Goal: Transaction & Acquisition: Purchase product/service

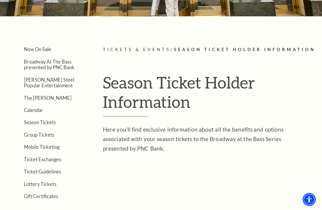
scroll to position [97, 0]
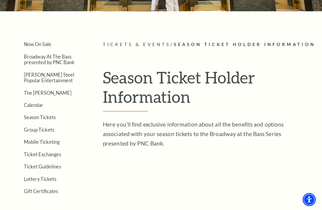
click at [148, 101] on link "View Full Calendar" at bounding box center [161, 111] width 60 height 24
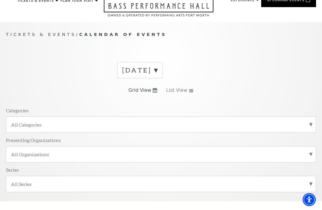
scroll to position [30, 0]
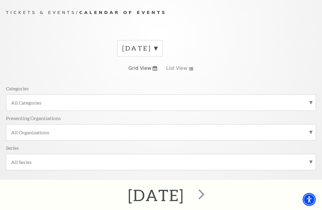
click at [180, 68] on span "List View" at bounding box center [176, 69] width 21 height 7
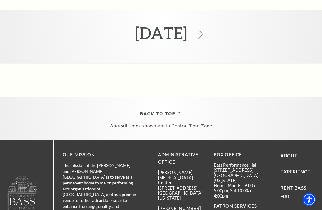
scroll to position [436, 0]
click at [205, 30] on icon at bounding box center [200, 34] width 9 height 9
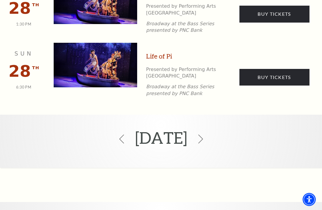
scroll to position [1164, 0]
click at [205, 135] on icon at bounding box center [200, 139] width 9 height 9
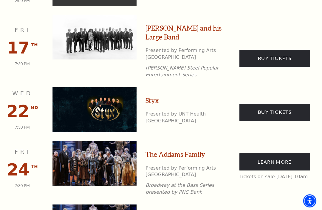
scroll to position [638, 0]
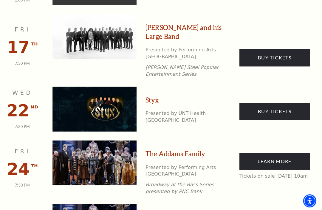
click at [146, 95] on link "Styx" at bounding box center [152, 99] width 13 height 9
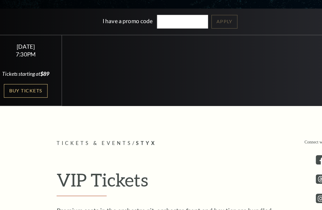
scroll to position [150, 0]
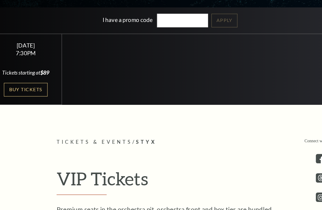
click at [26, 92] on link "Buy Tickets" at bounding box center [32, 85] width 39 height 12
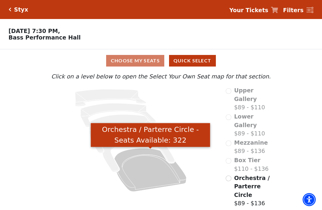
click at [153, 169] on icon "Orchestra / Parterre Circle - Seats Available: 322" at bounding box center [150, 170] width 72 height 43
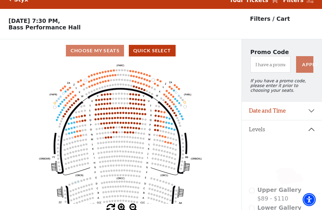
scroll to position [28, 0]
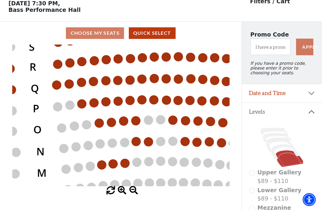
click at [53, 106] on circle at bounding box center [57, 106] width 9 height 9
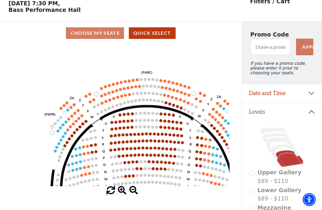
click at [87, 98] on circle at bounding box center [85, 96] width 3 height 3
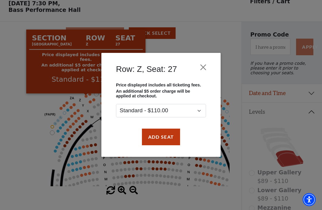
click at [205, 66] on button "Close" at bounding box center [202, 67] width 11 height 11
